Goal: Transaction & Acquisition: Purchase product/service

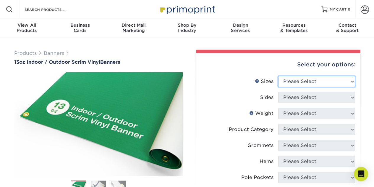
click at [352, 80] on select "Please Select 24" x 36" 24" x 48" 36" x 48" 36" x 60" 36" x 72" 36" x 96" 36" x…" at bounding box center [316, 81] width 77 height 11
select select "36.00x96.00"
click at [278, 76] on select "Please Select 24" x 36" 24" x 48" 36" x 48" 36" x 60" 36" x 72" 36" x 96" 36" x…" at bounding box center [316, 81] width 77 height 11
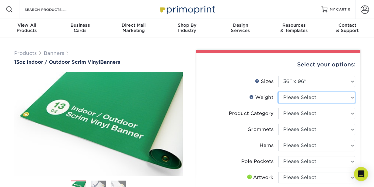
click at [353, 97] on select "Please Select 13OZ" at bounding box center [316, 97] width 77 height 11
select select "13OZ"
click at [278, 92] on select "Please Select 13OZ" at bounding box center [316, 97] width 77 height 11
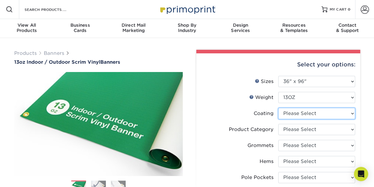
click at [353, 113] on select at bounding box center [316, 113] width 77 height 11
select select "3e7618de-abca-4bda-9f97-8b9129e913d8"
click at [278, 108] on select at bounding box center [316, 113] width 77 height 11
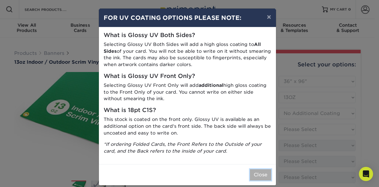
click at [261, 174] on button "Close" at bounding box center [260, 174] width 21 height 11
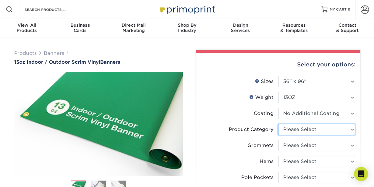
click at [350, 130] on select "Please Select 13oz Scrim Vinyl Banner - Matte" at bounding box center [316, 129] width 77 height 11
select select "bb192c35-bb20-422d-b6fe-0c7f48e5aa48"
click at [278, 124] on select "Please Select 13oz Scrim Vinyl Banner - Matte" at bounding box center [316, 129] width 77 height 11
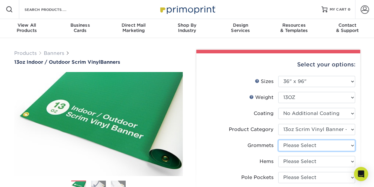
click at [354, 145] on select "Please Select No Grommets Yes, Grommet All 4 Corners Yes, Grommets Every 1 ft. …" at bounding box center [316, 145] width 77 height 11
select select "90d329df-db80-4206-b821-ff9d3f363977"
click at [278, 140] on select "Please Select No Grommets Yes, Grommet All 4 Corners Yes, Grommets Every 1 ft. …" at bounding box center [316, 145] width 77 height 11
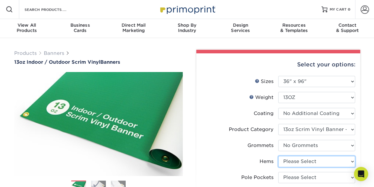
click at [352, 158] on select "Please Select No Hems/Pole Pockets Yes, Hems Top and Bottom Only Yes, Hems All …" at bounding box center [316, 161] width 77 height 11
select select "4e4ebf09-664b-4b70-8385-b564872d2e90"
click at [278, 156] on select "Please Select No Hems/Pole Pockets Yes, Hems Top and Bottom Only Yes, Hems All …" at bounding box center [316, 161] width 77 height 11
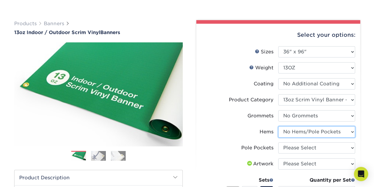
scroll to position [59, 0]
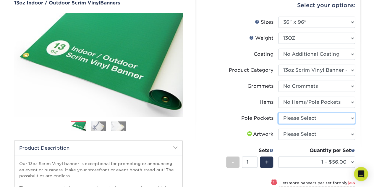
click at [352, 118] on select "Please Select No Pole Pockets 2 in. Left and Right 2 in. Top and Bottom 4 in. L…" at bounding box center [316, 117] width 77 height 11
select select "462c5fe9-21e9-49a0-afb4-1c6e8664fe13"
click at [278, 112] on select "Please Select No Pole Pockets 2 in. Left and Right 2 in. Top and Bottom 4 in. L…" at bounding box center [316, 117] width 77 height 11
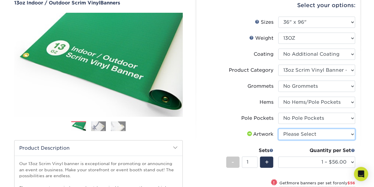
click at [353, 133] on select "Please Select I will upload files I need a design - $50" at bounding box center [316, 133] width 77 height 11
select select "upload"
click at [278, 128] on select "Please Select I will upload files I need a design - $50" at bounding box center [316, 133] width 77 height 11
